Goal: Check status: Check status

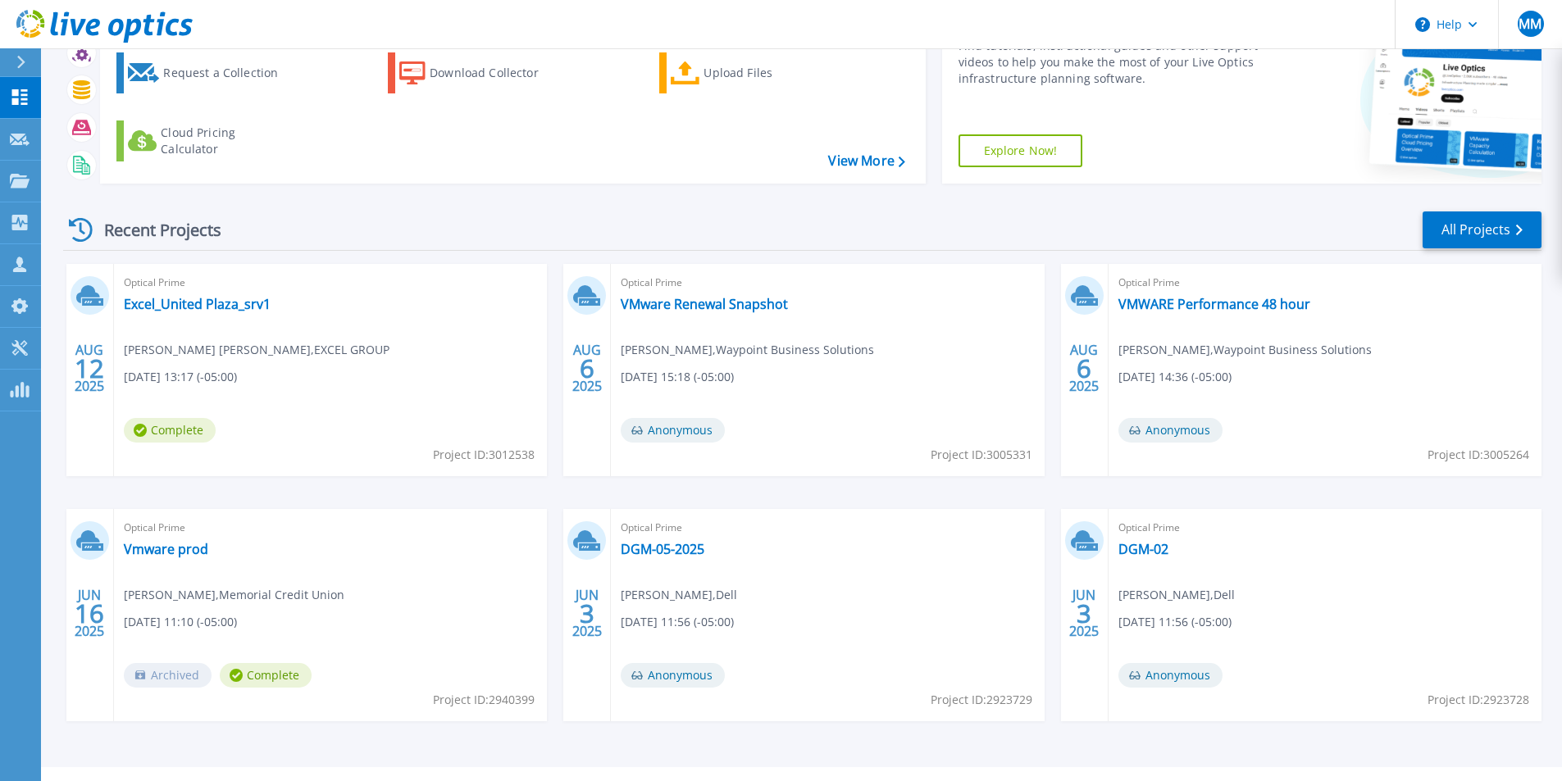
scroll to position [127, 0]
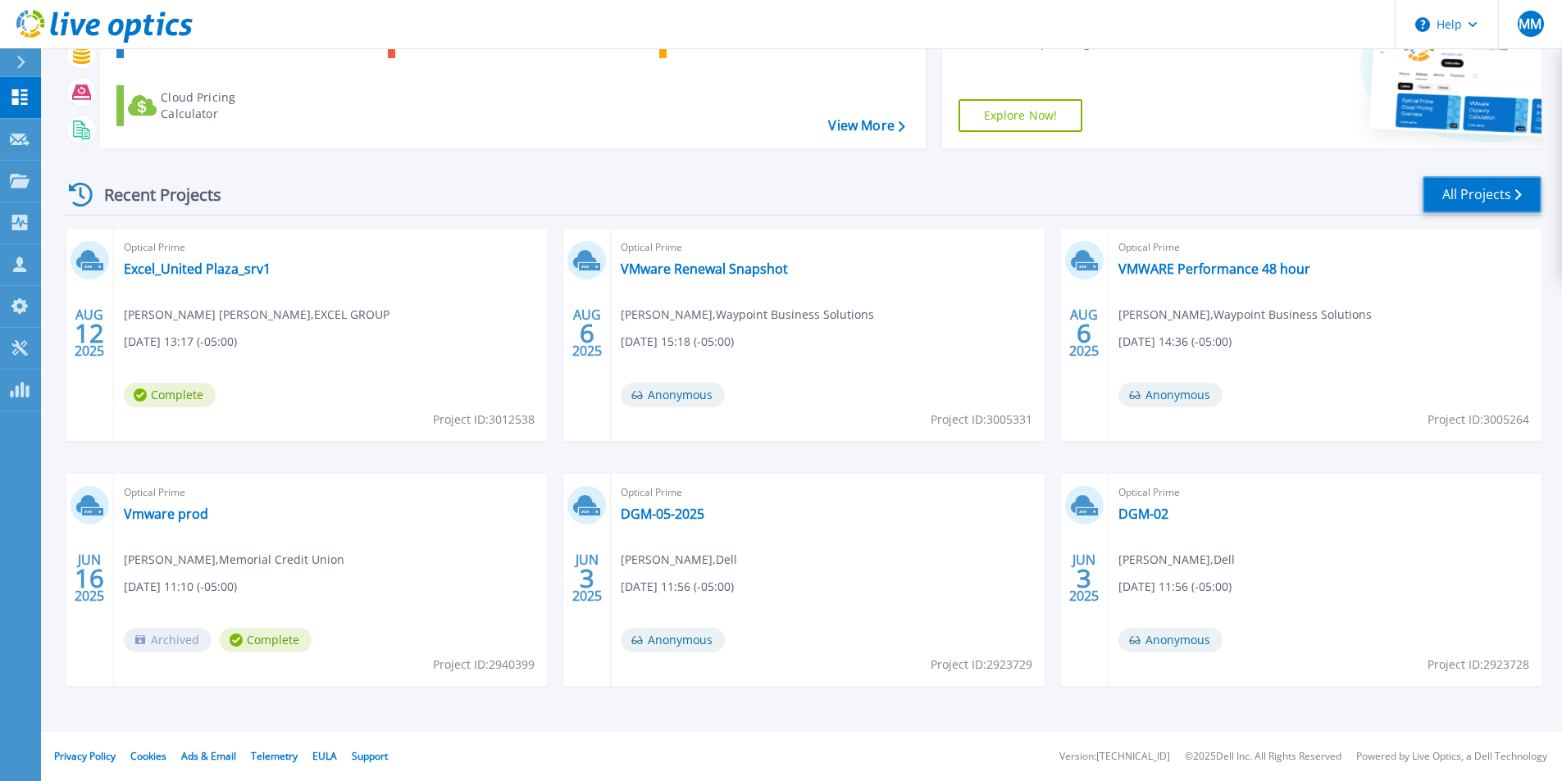
click at [1477, 203] on link "All Projects" at bounding box center [1482, 194] width 119 height 37
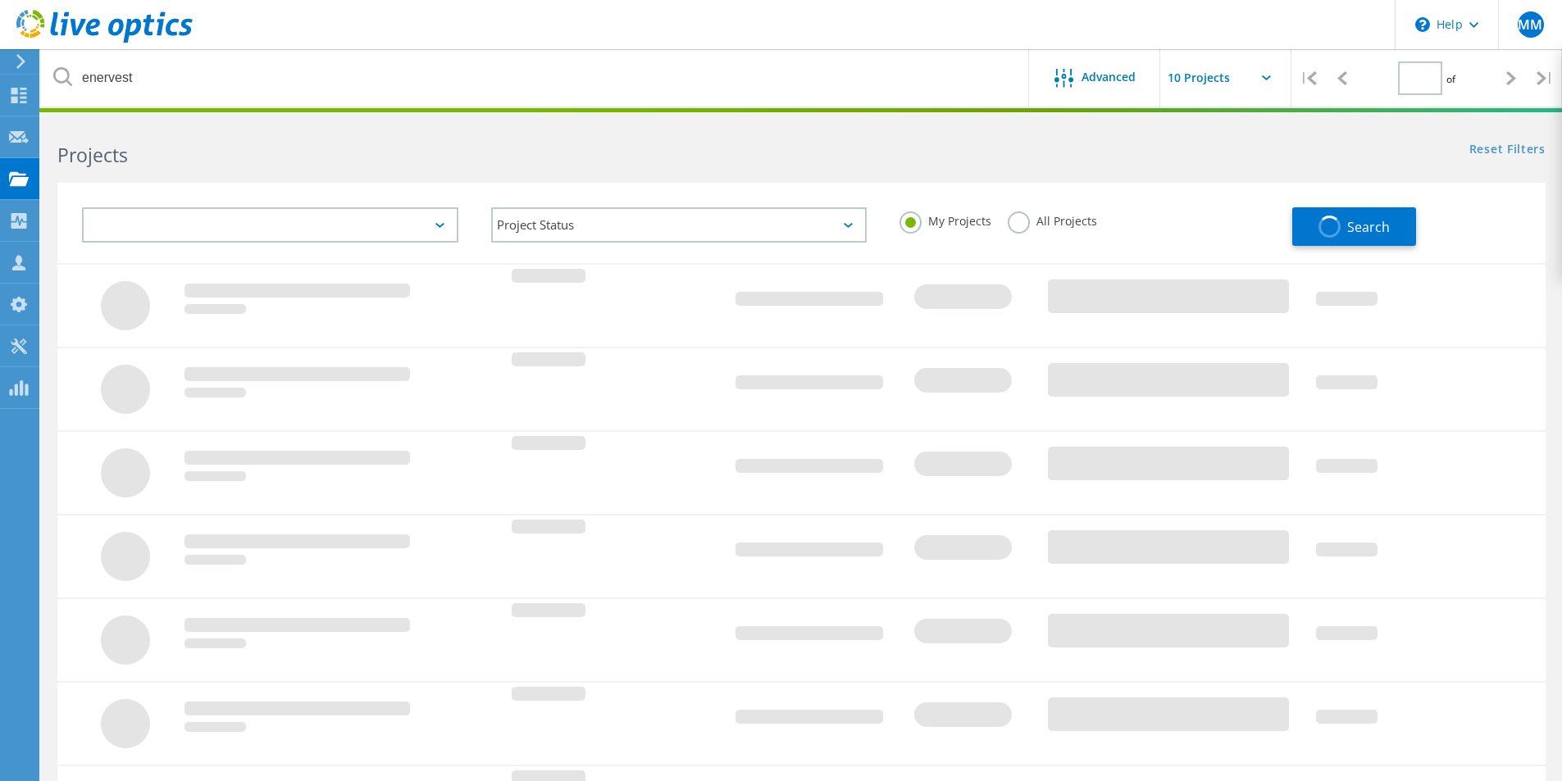
type input "1"
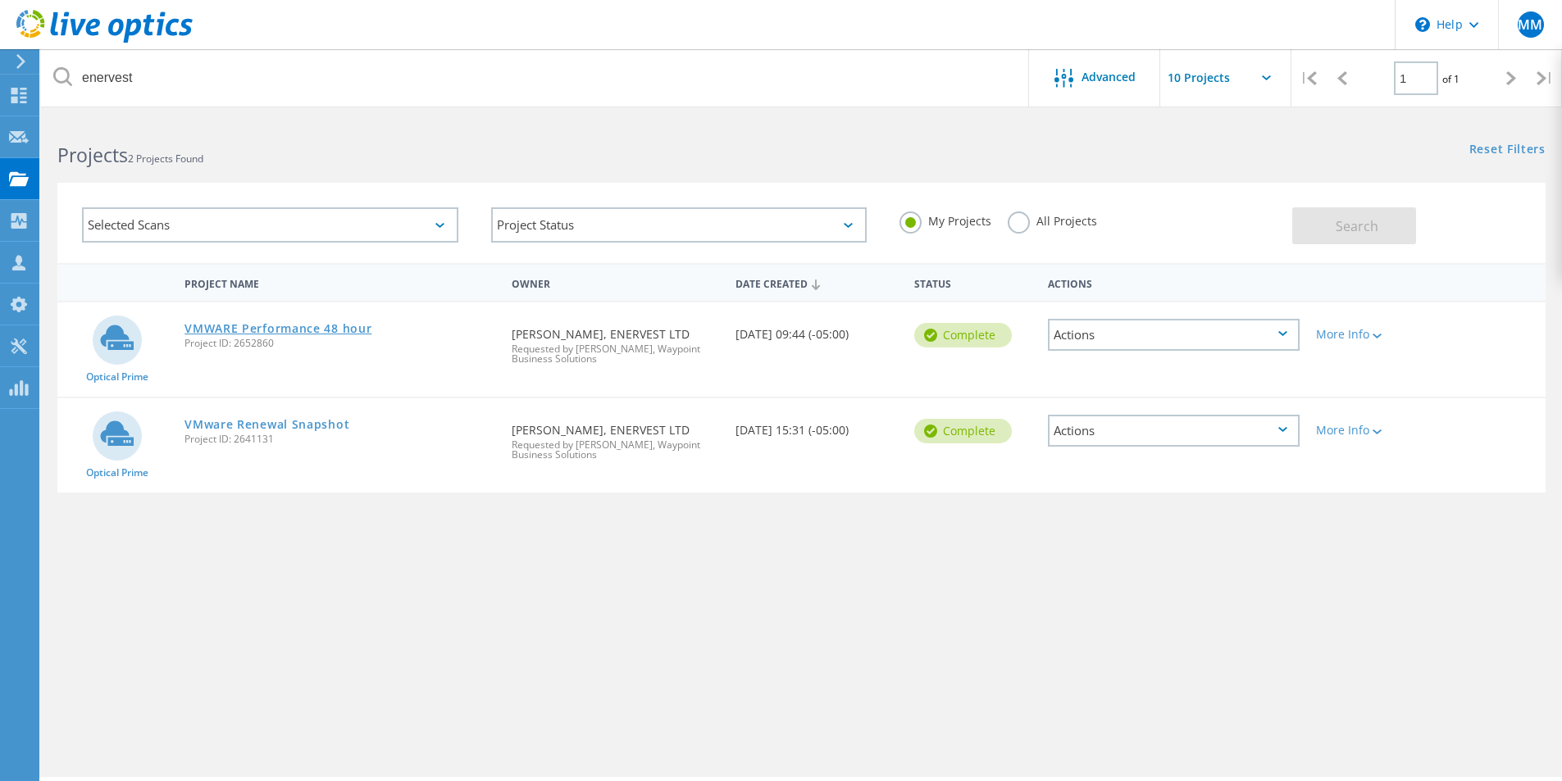
click at [313, 329] on link "VMWARE Performance 48 hour" at bounding box center [277, 328] width 187 height 11
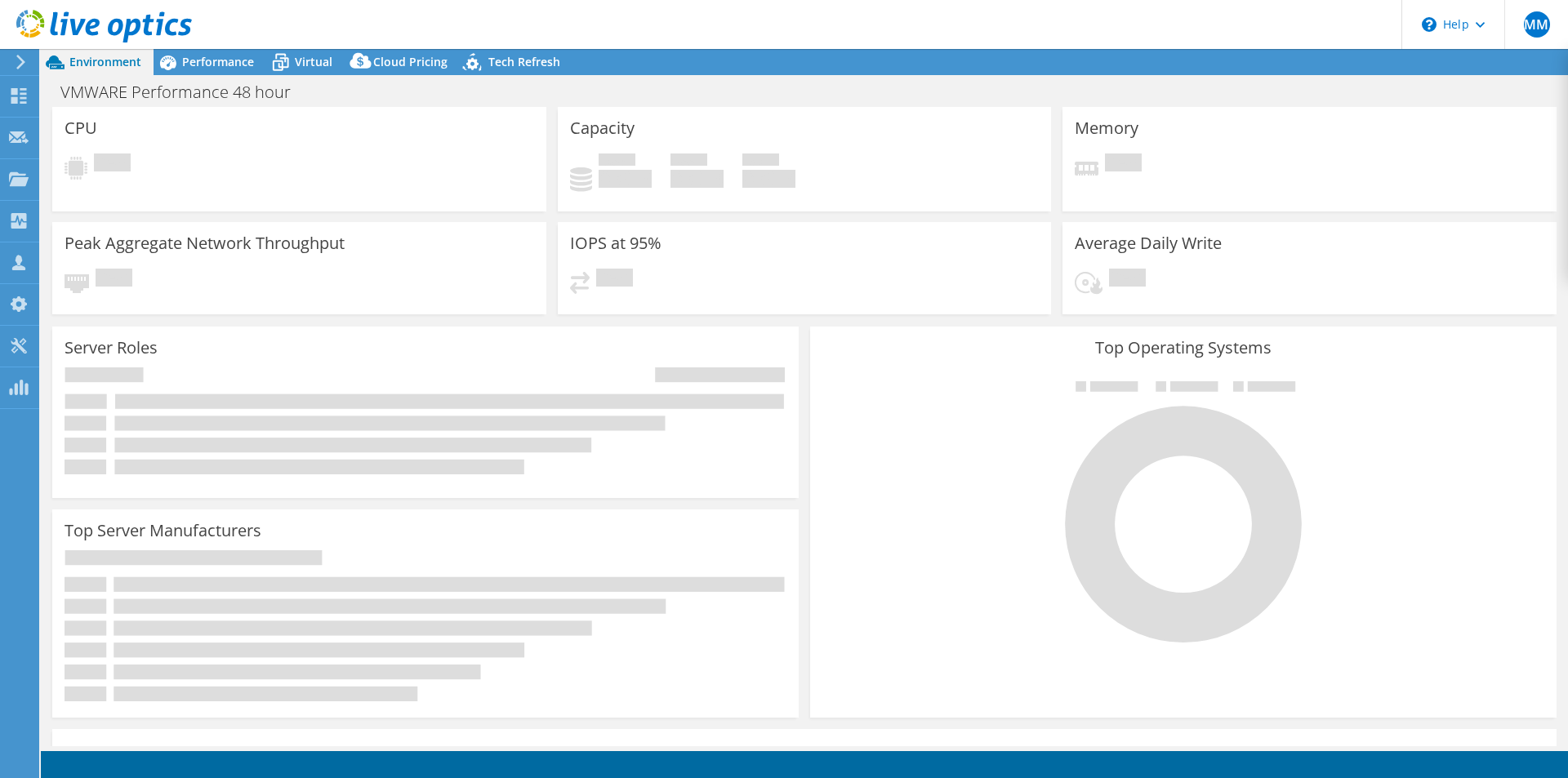
select select "USEast"
select select "USD"
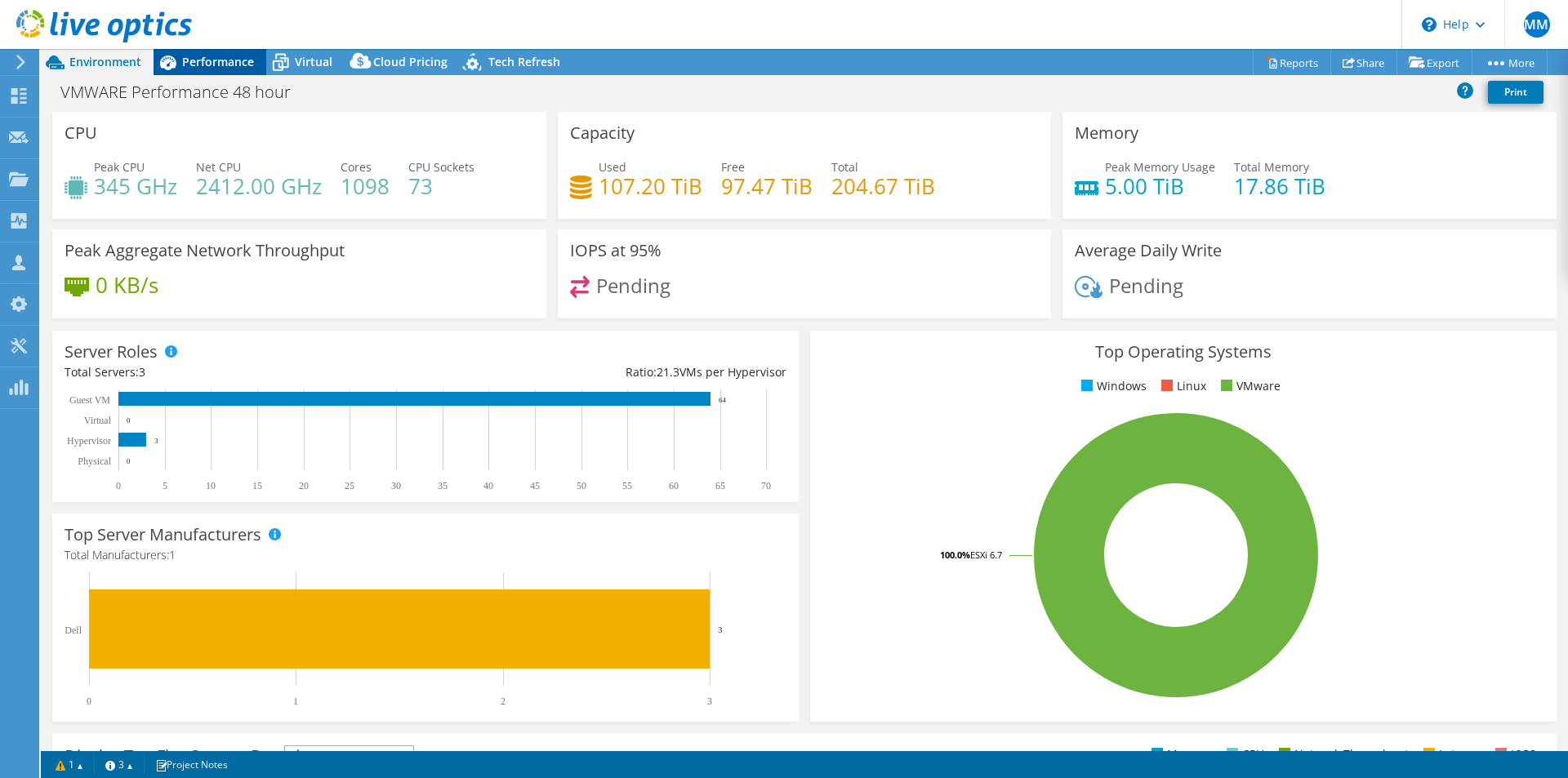
click at [229, 61] on span "Performance" at bounding box center [218, 62] width 72 height 16
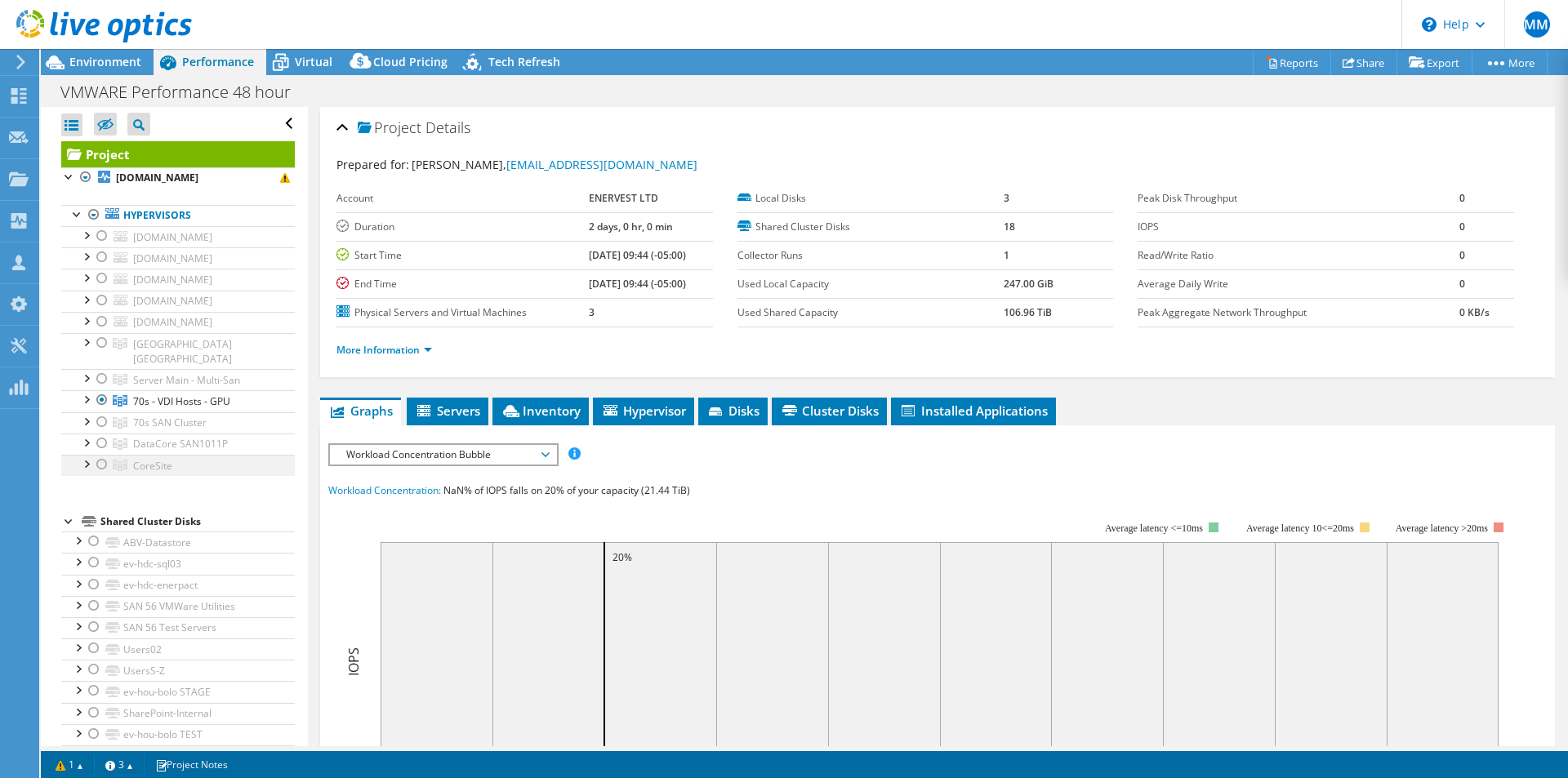
click at [100, 455] on div at bounding box center [102, 465] width 16 height 20
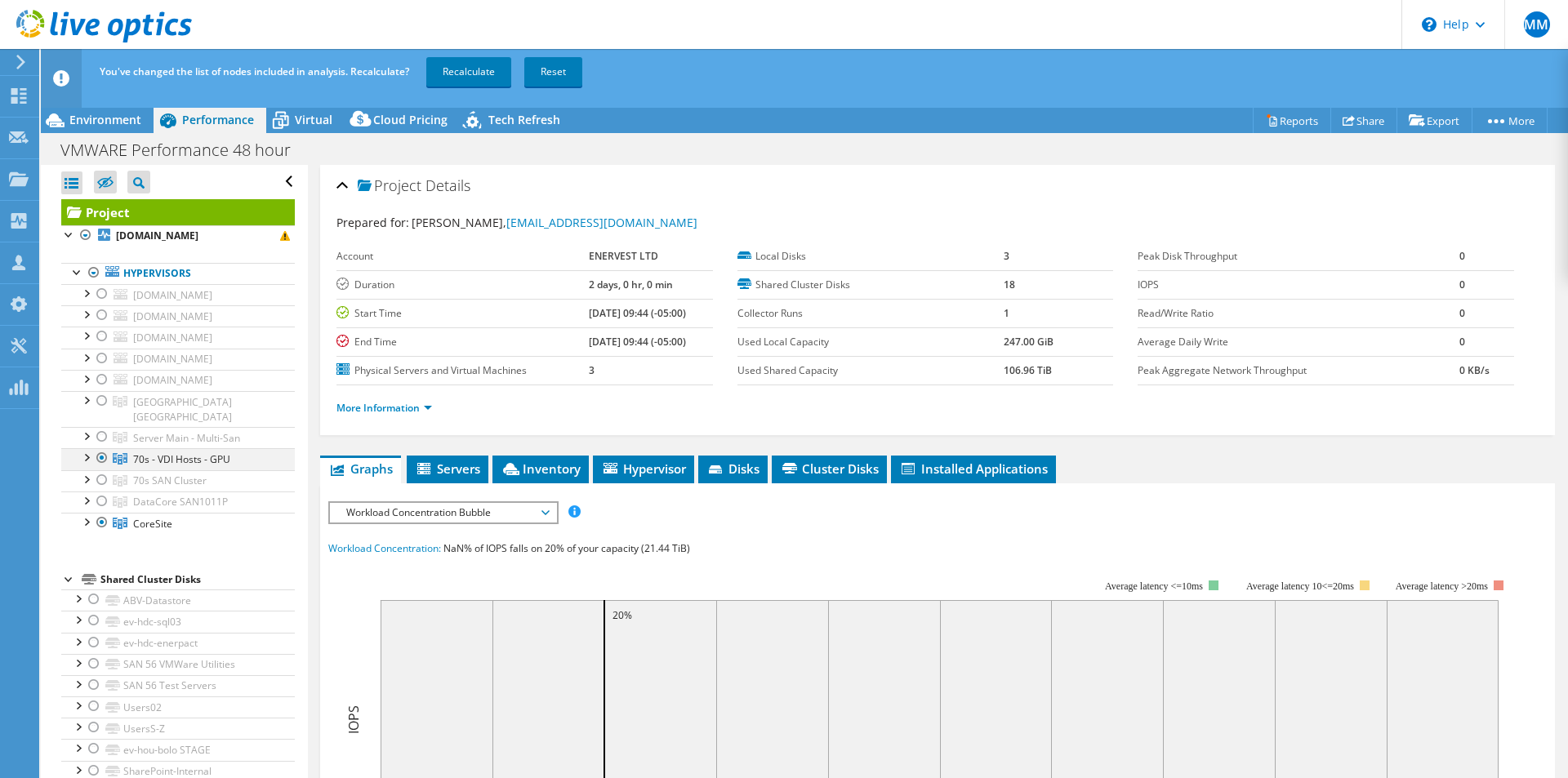
click at [96, 448] on div at bounding box center [102, 458] width 16 height 20
click at [481, 75] on link "Recalculate" at bounding box center [468, 72] width 85 height 30
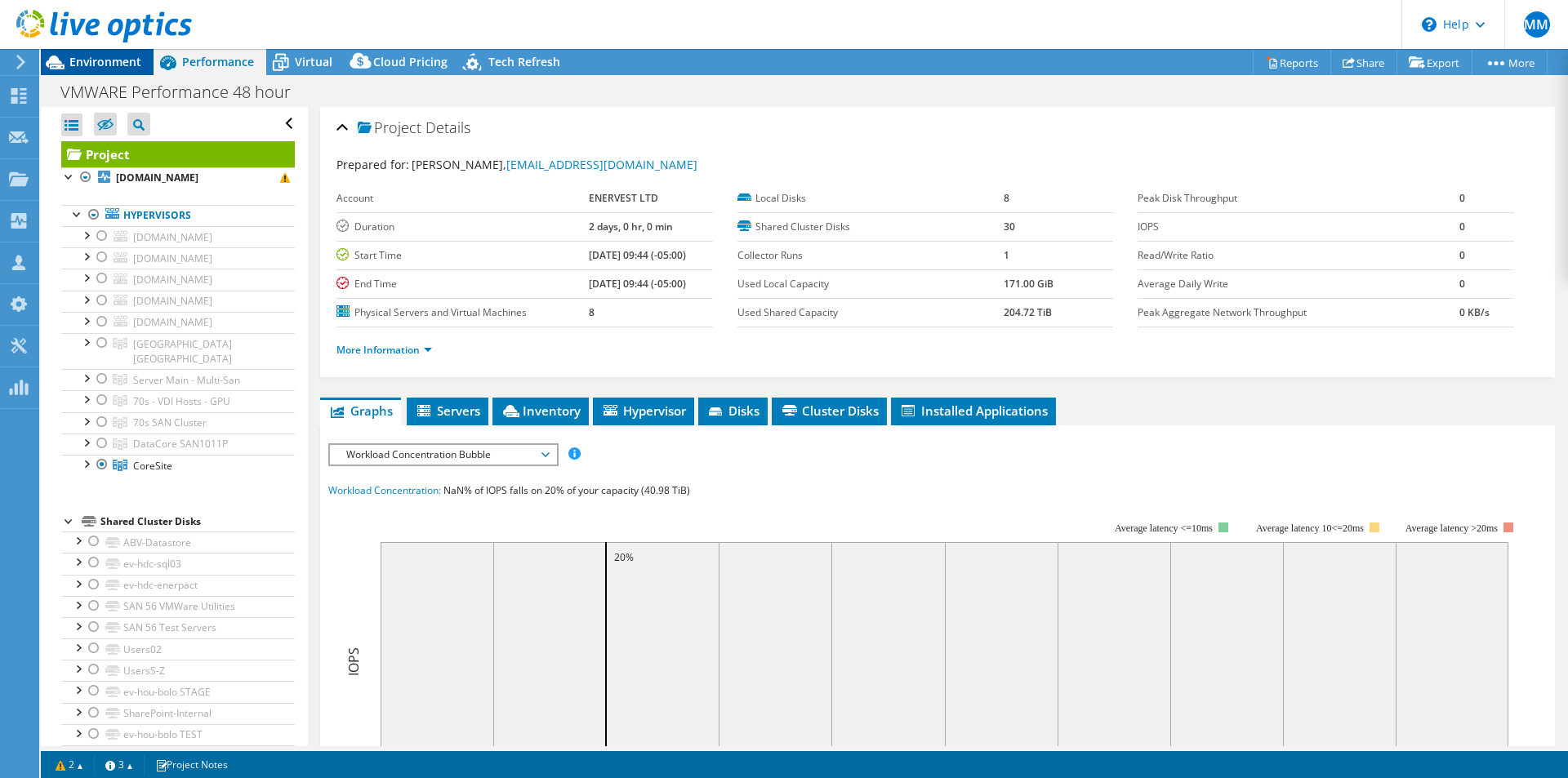
click at [117, 69] on span "Environment" at bounding box center [106, 62] width 72 height 16
